Goal: Check status: Check status

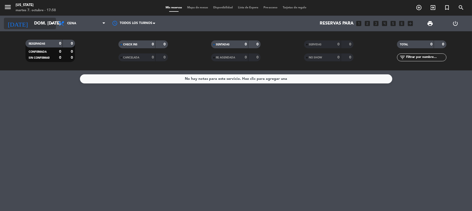
click at [48, 23] on icon "arrow_drop_down" at bounding box center [51, 23] width 6 height 6
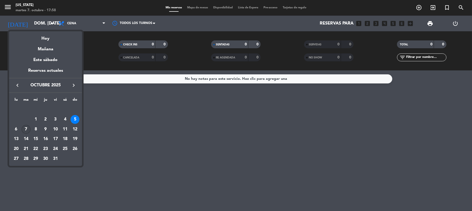
click at [27, 128] on div "7" at bounding box center [26, 129] width 9 height 9
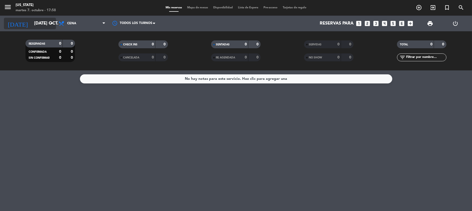
click at [35, 20] on input "[DATE] oct." at bounding box center [60, 23] width 56 height 10
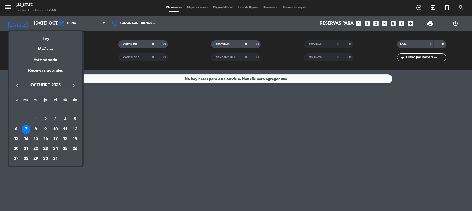
click at [36, 129] on div "8" at bounding box center [35, 129] width 9 height 9
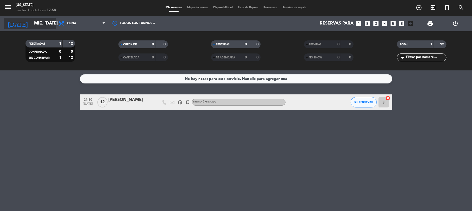
click at [32, 23] on input "mié. [DATE]" at bounding box center [60, 23] width 56 height 10
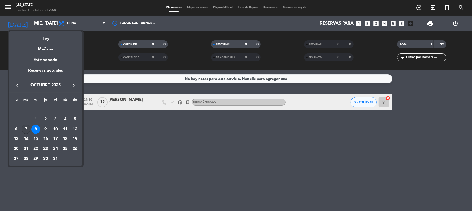
click at [28, 130] on div "7" at bounding box center [26, 129] width 9 height 9
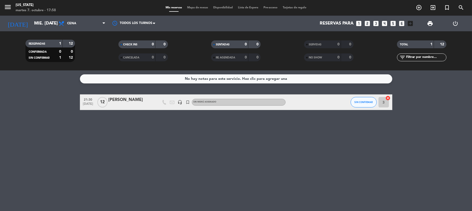
type input "[DATE] oct."
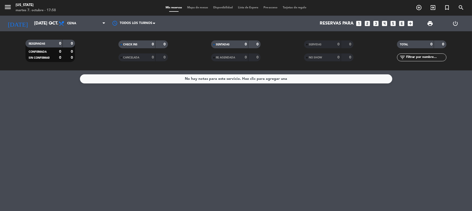
click at [215, 165] on div "No hay notas para este servicio. Haz clic para agregar una" at bounding box center [236, 140] width 472 height 140
click at [41, 25] on input "[DATE] oct." at bounding box center [60, 23] width 56 height 10
